Goal: Find contact information: Find contact information

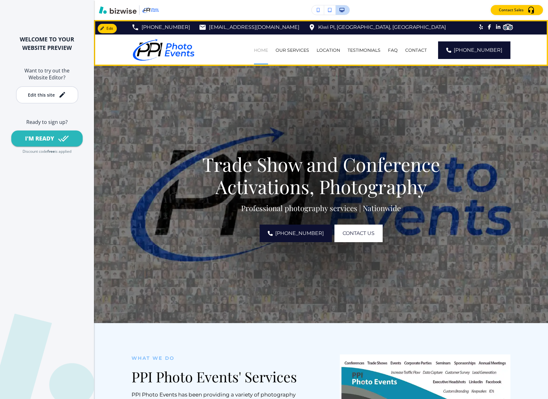
click at [267, 50] on p "HOME" at bounding box center [261, 50] width 14 height 6
click at [300, 49] on p "OUR SERVICES" at bounding box center [293, 50] width 34 height 6
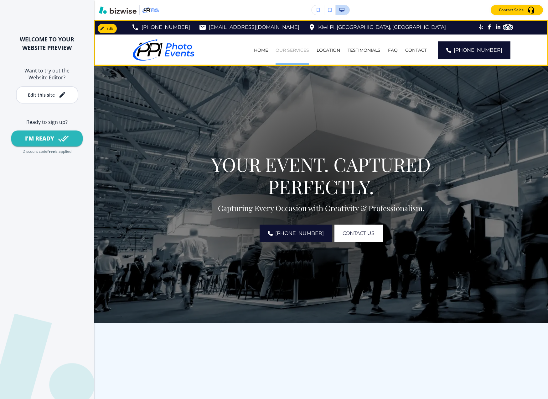
click at [300, 48] on p "OUR SERVICES" at bounding box center [293, 50] width 34 height 6
click at [333, 50] on p "LOCATION" at bounding box center [328, 50] width 23 height 6
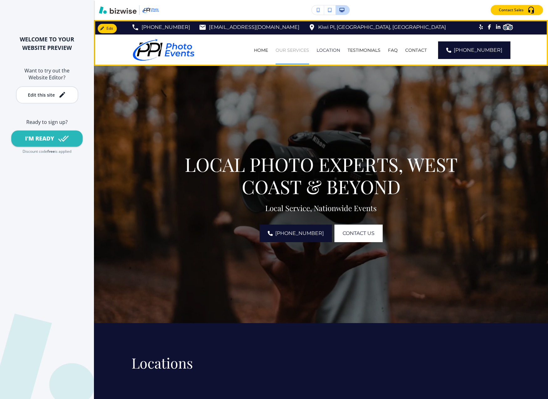
click at [300, 49] on p "OUR SERVICES" at bounding box center [293, 50] width 34 height 6
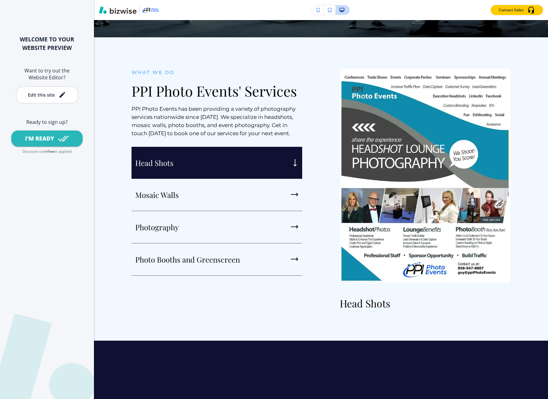
scroll to position [287, 0]
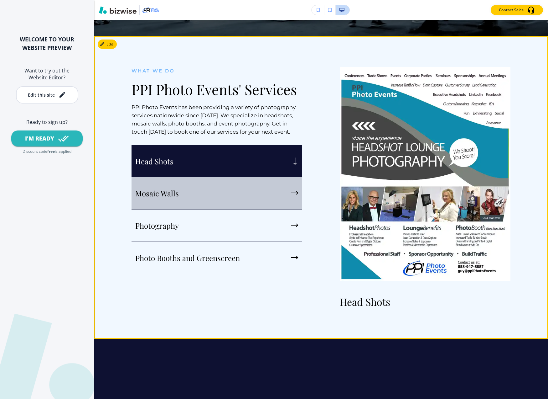
click at [167, 193] on p "Mosaic Walls" at bounding box center [157, 192] width 44 height 9
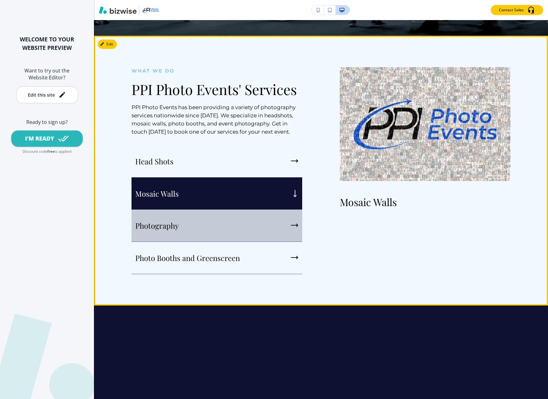
click at [167, 222] on p "Photography" at bounding box center [157, 225] width 44 height 9
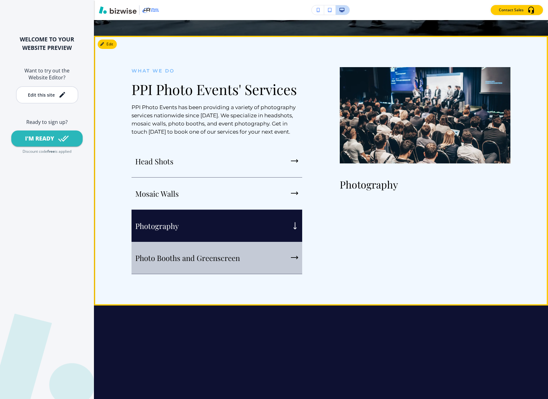
click at [173, 258] on p "Photo Booths and Greenscreen" at bounding box center [187, 257] width 105 height 9
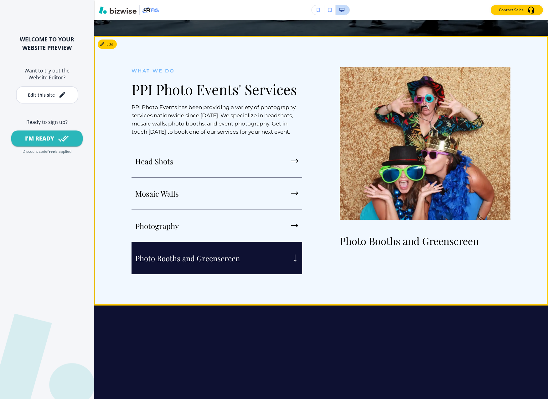
click at [173, 258] on p "Photo Booths and Greenscreen" at bounding box center [187, 257] width 105 height 9
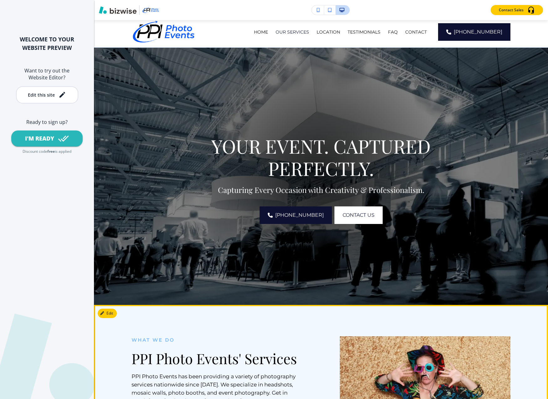
scroll to position [0, 0]
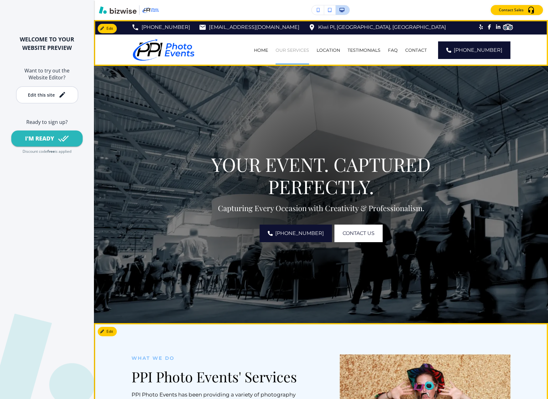
click at [301, 48] on p "OUR SERVICES" at bounding box center [293, 50] width 34 height 6
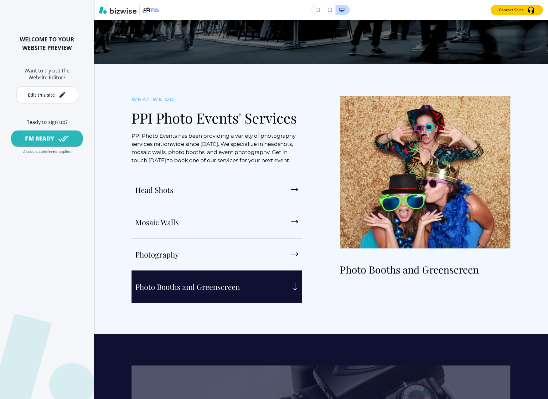
scroll to position [261, 0]
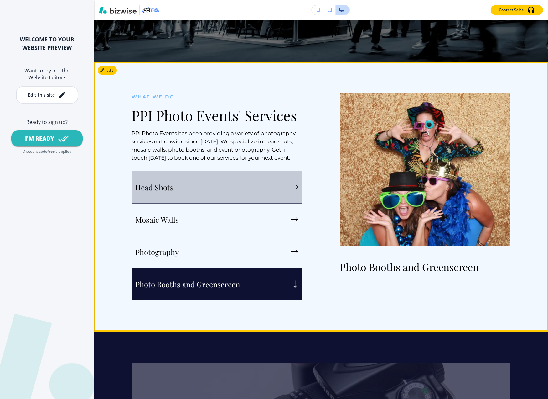
click at [173, 185] on p "Head Shots" at bounding box center [154, 186] width 38 height 9
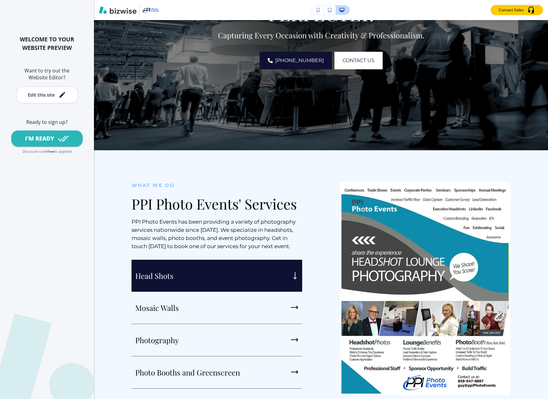
scroll to position [0, 0]
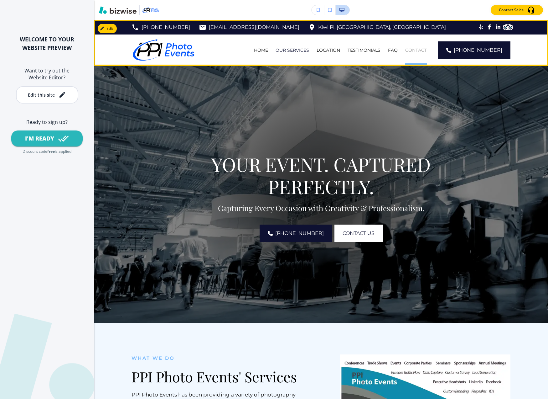
click at [423, 50] on p "CONTACT" at bounding box center [416, 50] width 22 height 6
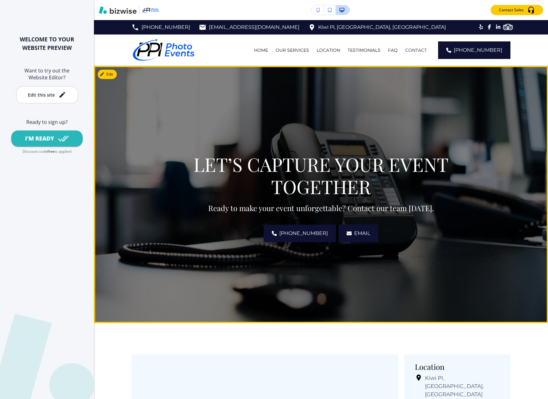
click at [354, 232] on span "Email" at bounding box center [362, 233] width 16 height 8
